Goal: Information Seeking & Learning: Learn about a topic

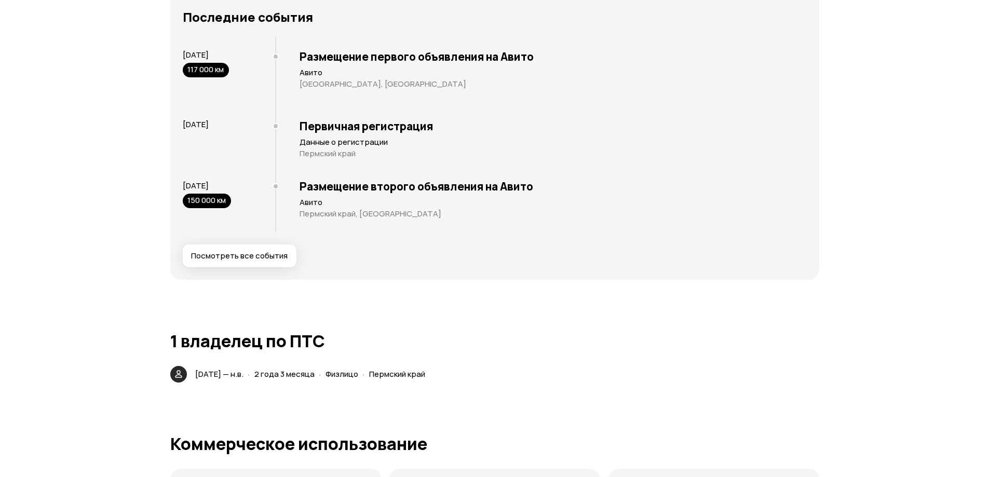
scroll to position [1993, 0]
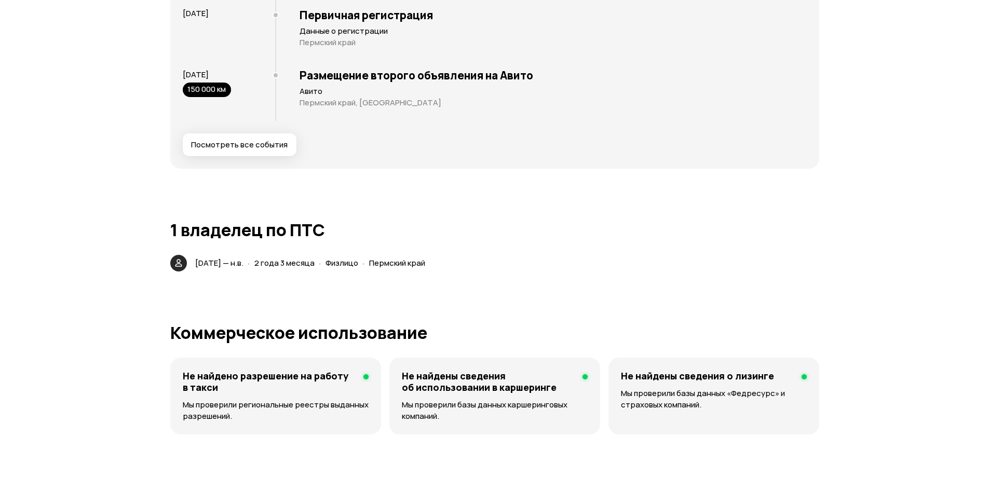
scroll to position [1882, 0]
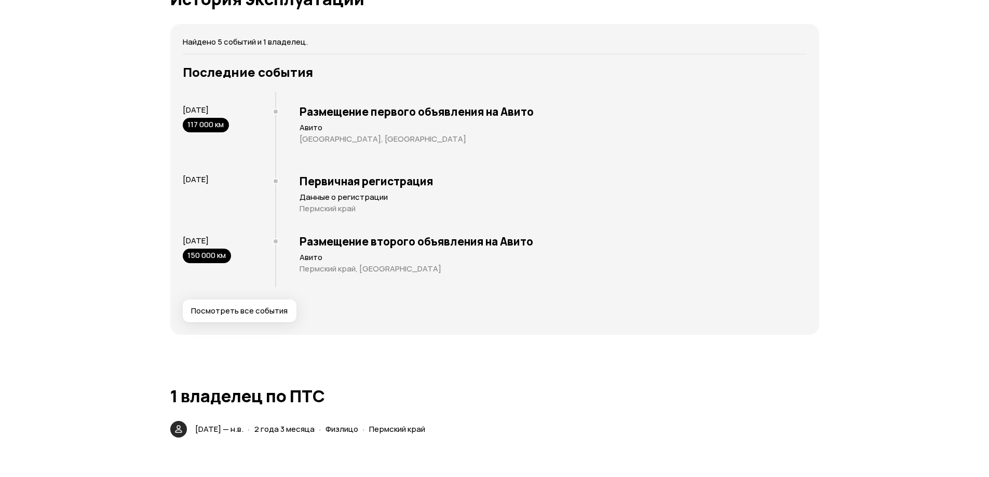
click at [270, 311] on span "Посмотреть все события" at bounding box center [239, 311] width 97 height 10
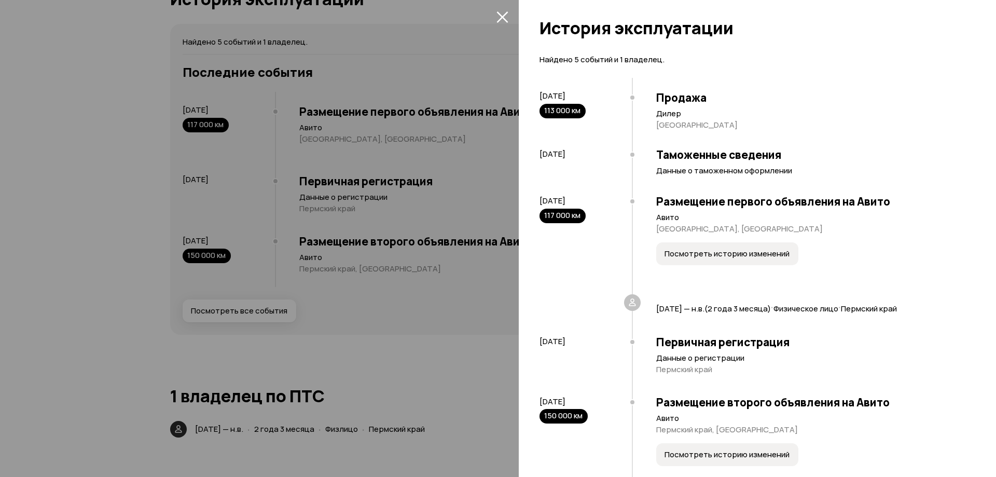
click at [270, 311] on div at bounding box center [498, 238] width 996 height 477
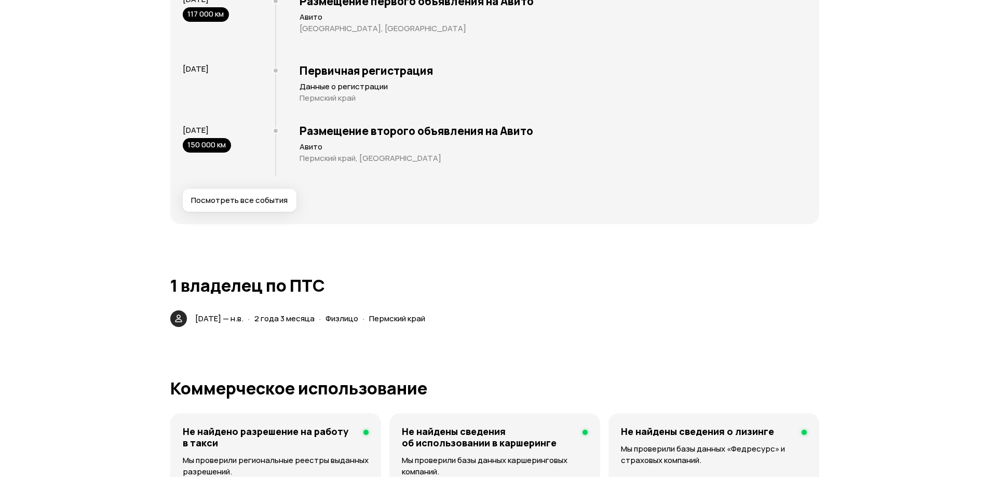
scroll to position [2048, 0]
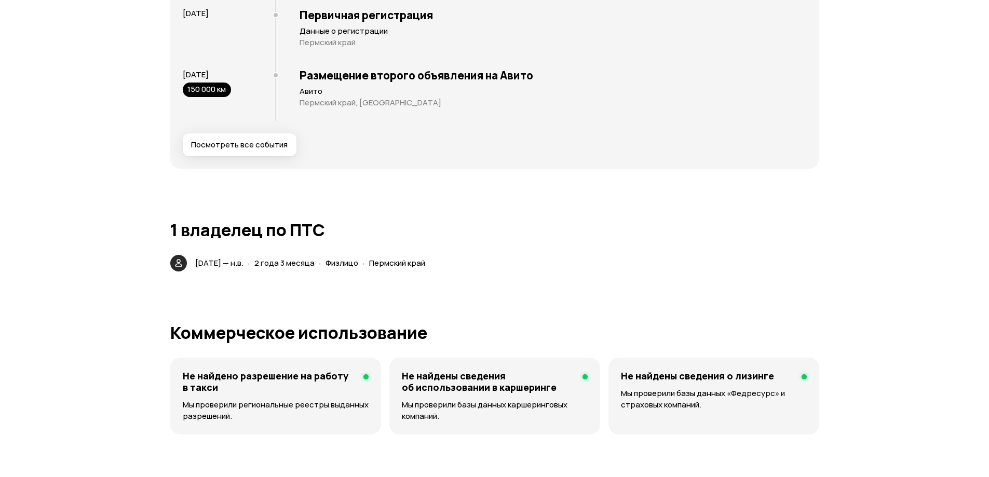
click at [317, 270] on div "· 2 года 3 месяца" at bounding box center [280, 263] width 71 height 15
